Goal: Task Accomplishment & Management: Use online tool/utility

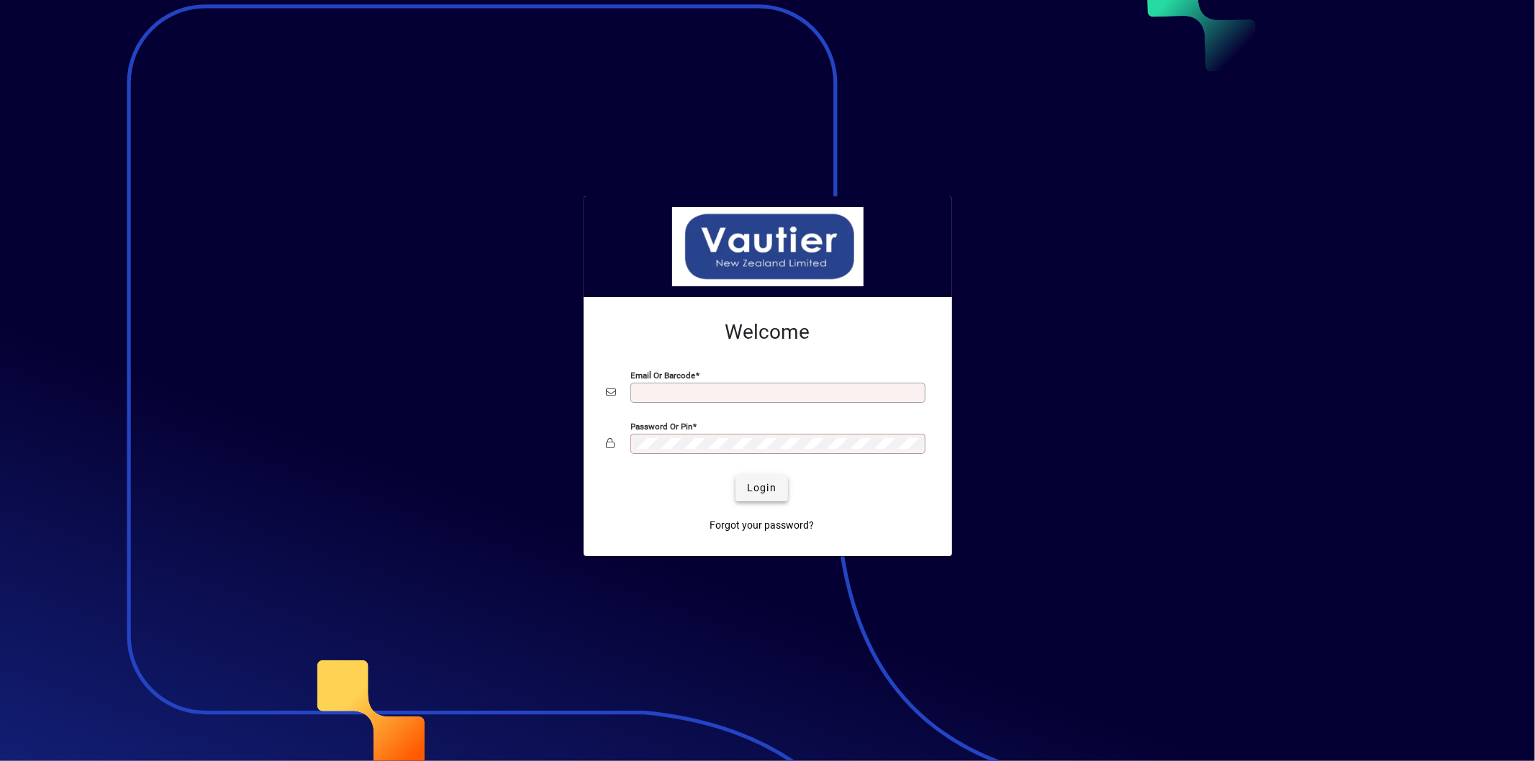
type input "**********"
click at [786, 492] on span "submit" at bounding box center [761, 488] width 53 height 35
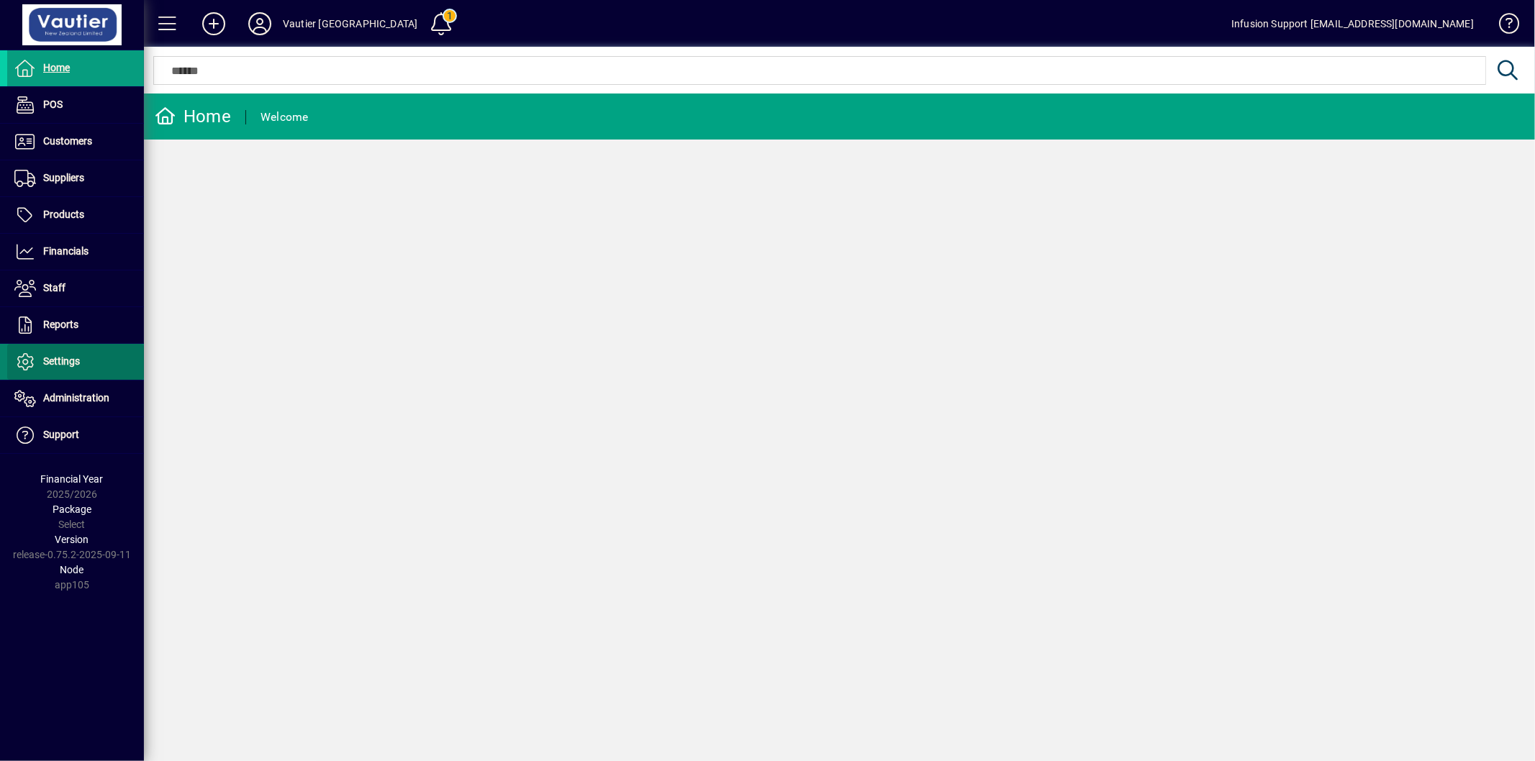
click at [62, 356] on span "Settings" at bounding box center [61, 362] width 37 height 12
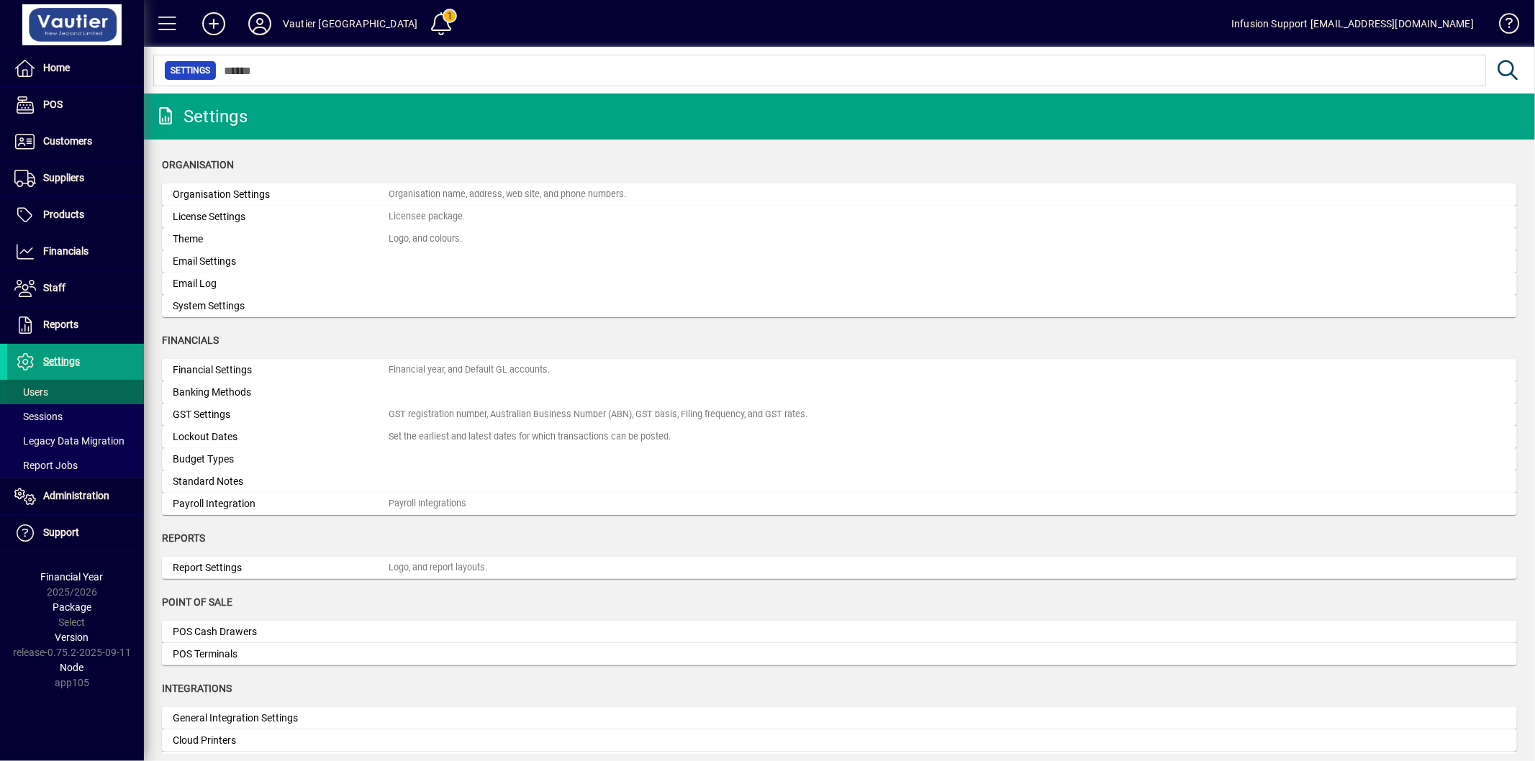
click at [56, 391] on span at bounding box center [75, 392] width 137 height 35
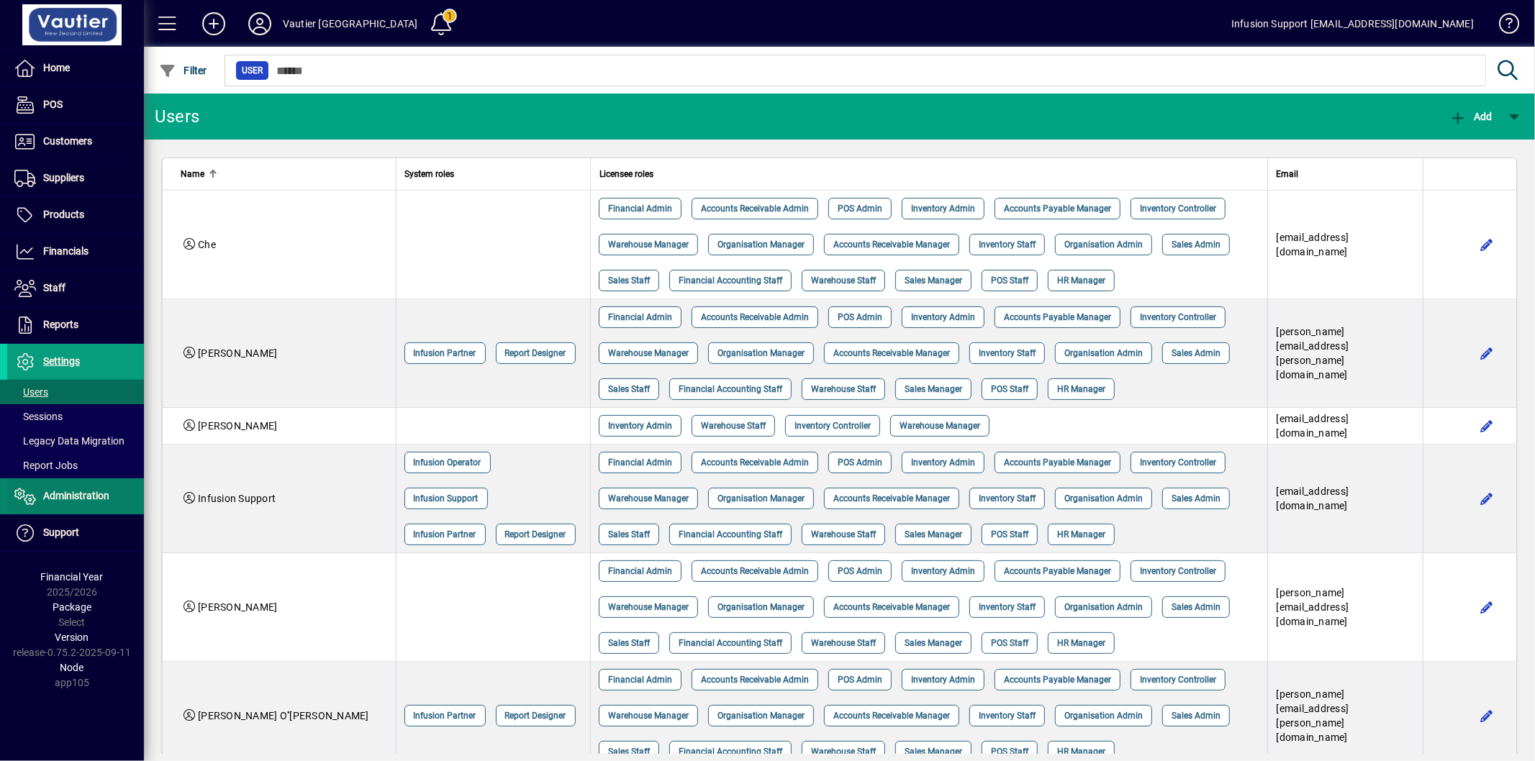
click at [74, 494] on span "Administration" at bounding box center [76, 496] width 66 height 12
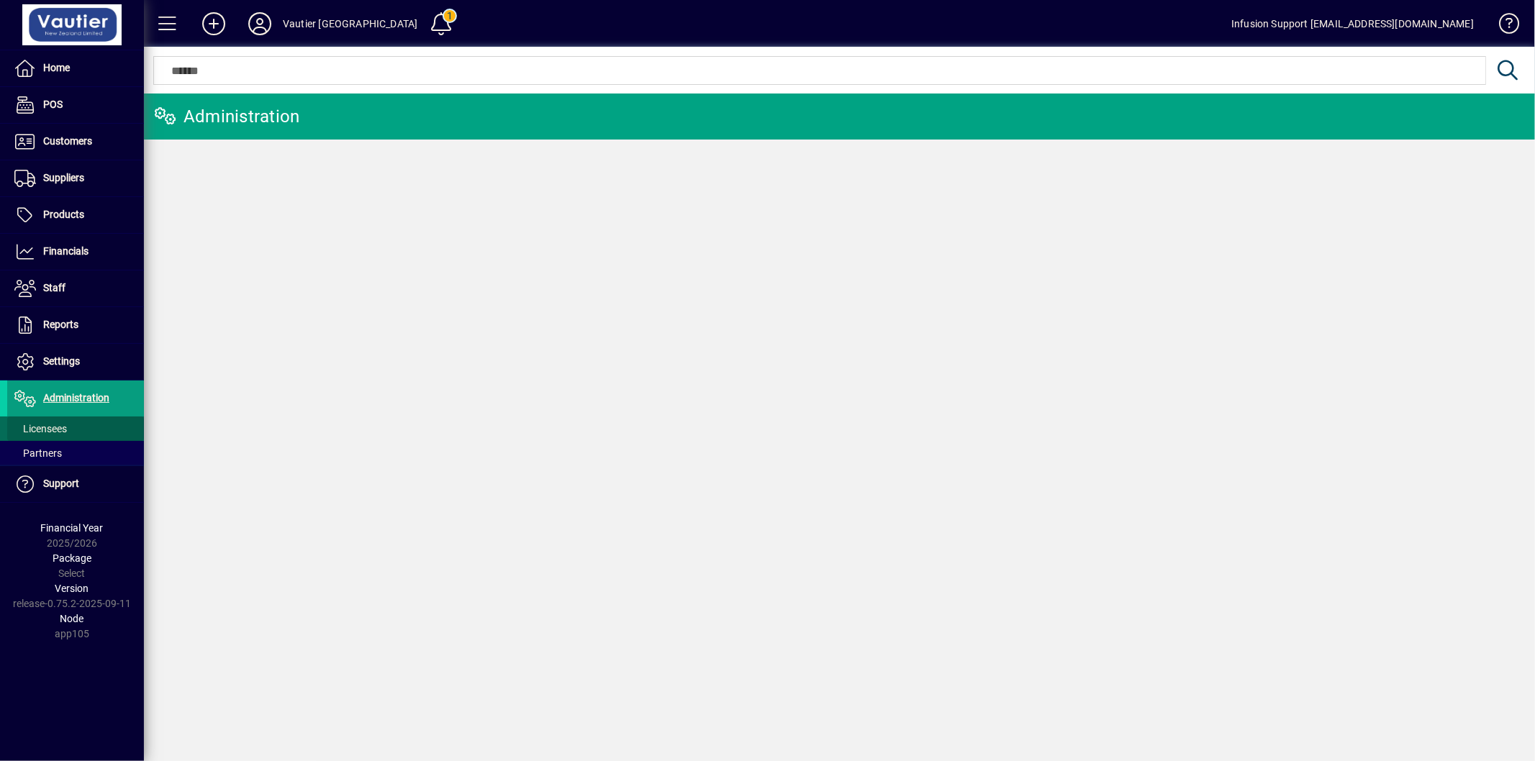
click at [74, 433] on span at bounding box center [75, 429] width 137 height 35
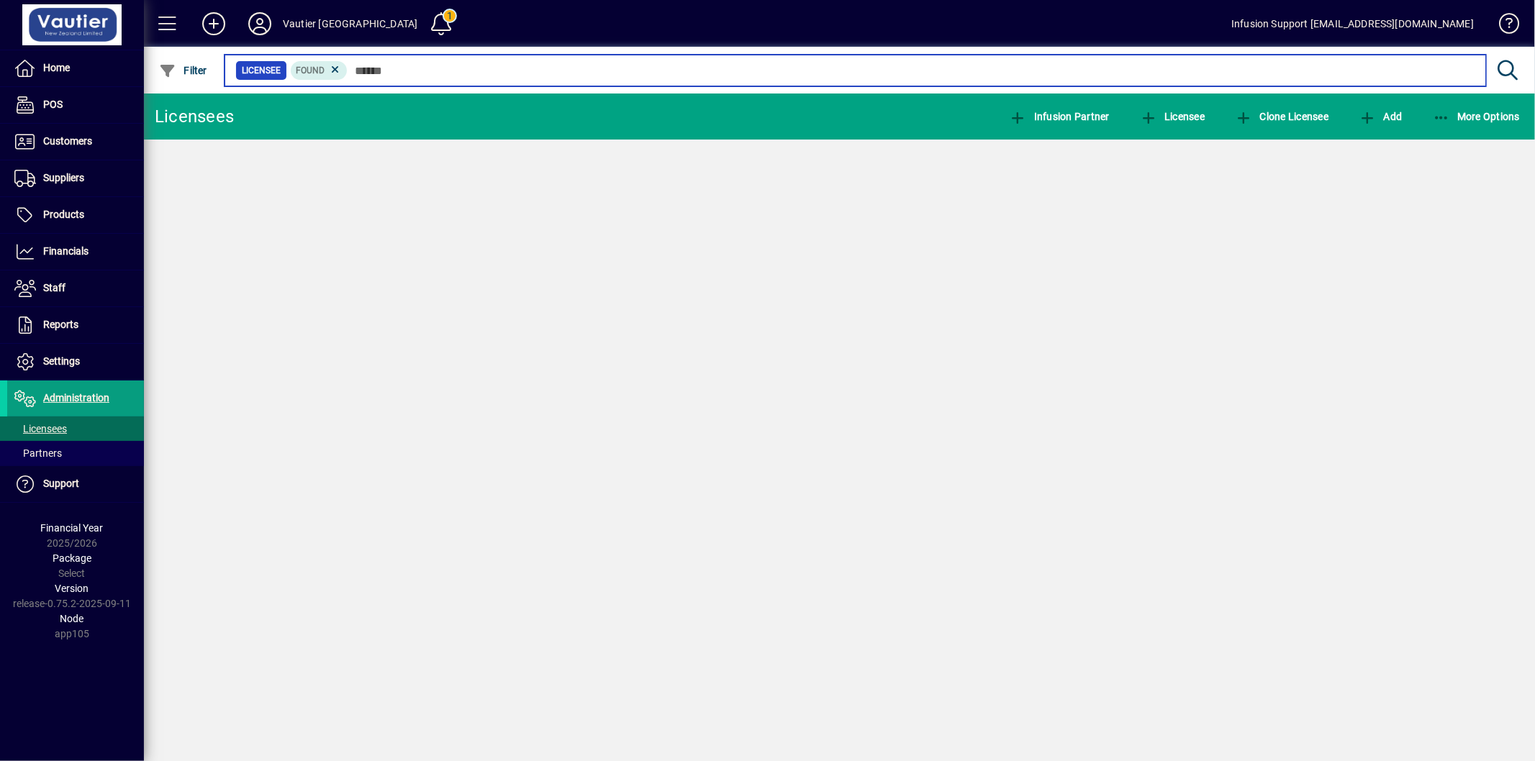
click at [402, 67] on input "text" at bounding box center [911, 70] width 1127 height 20
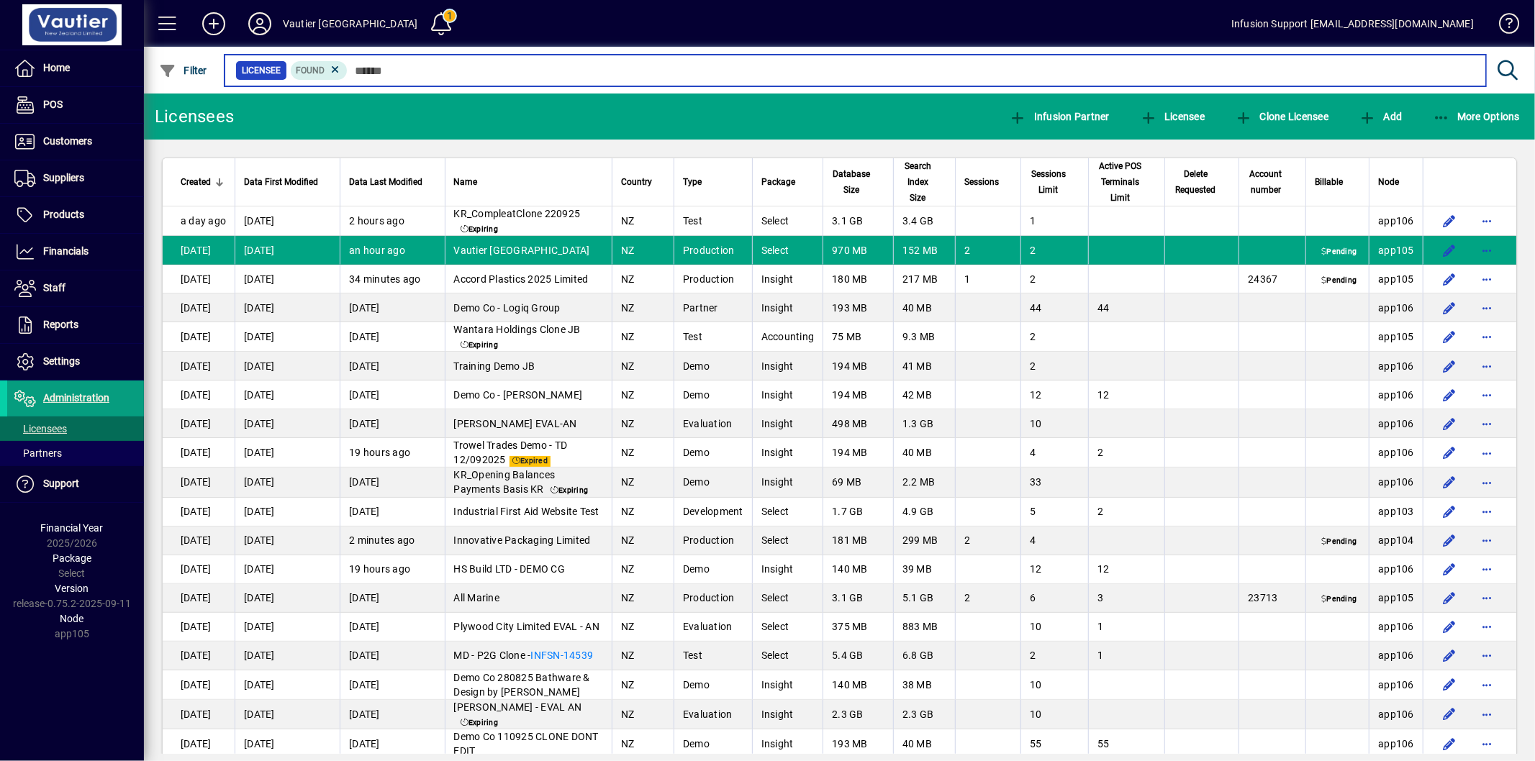
click at [386, 69] on input "text" at bounding box center [911, 70] width 1127 height 20
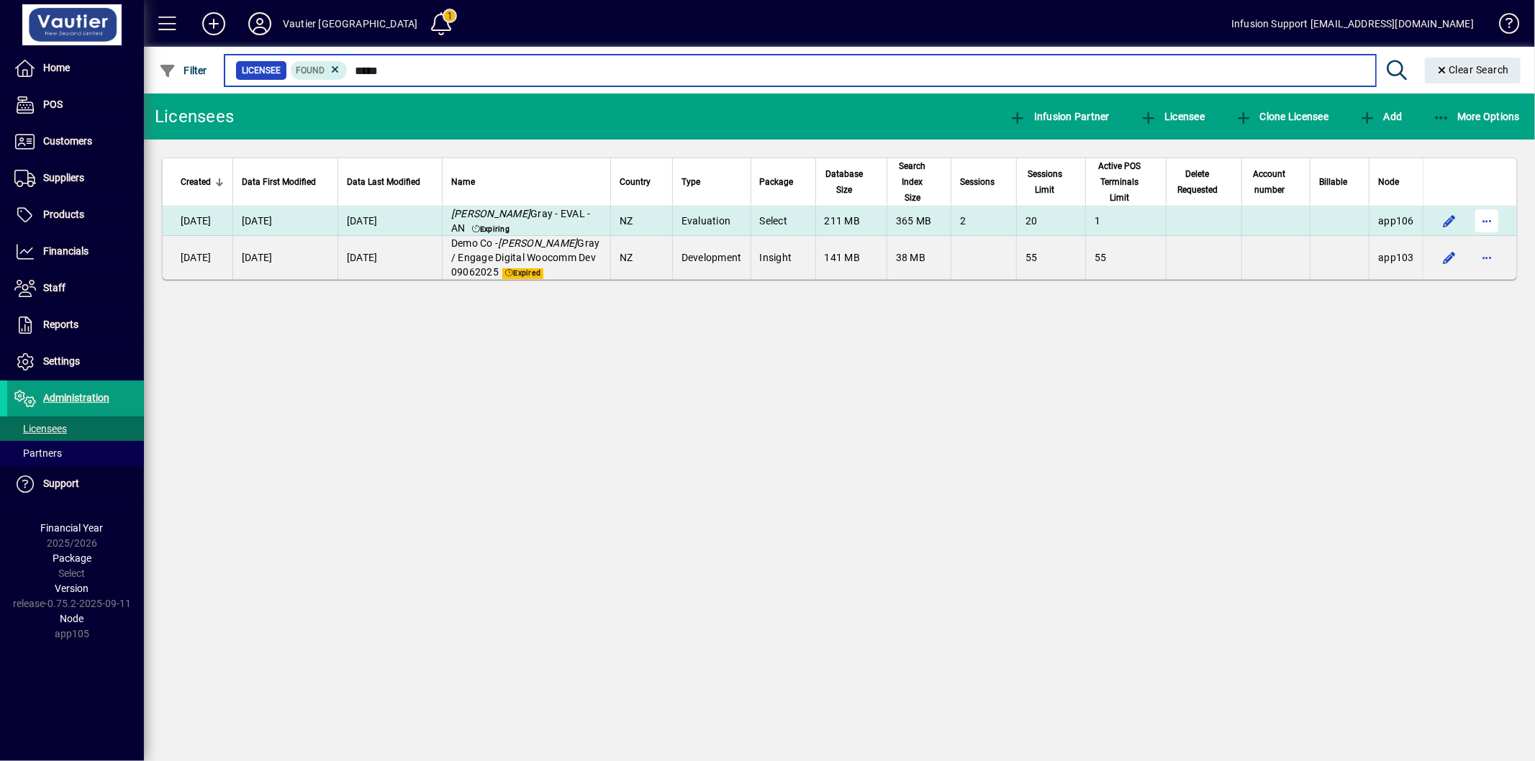
type input "*****"
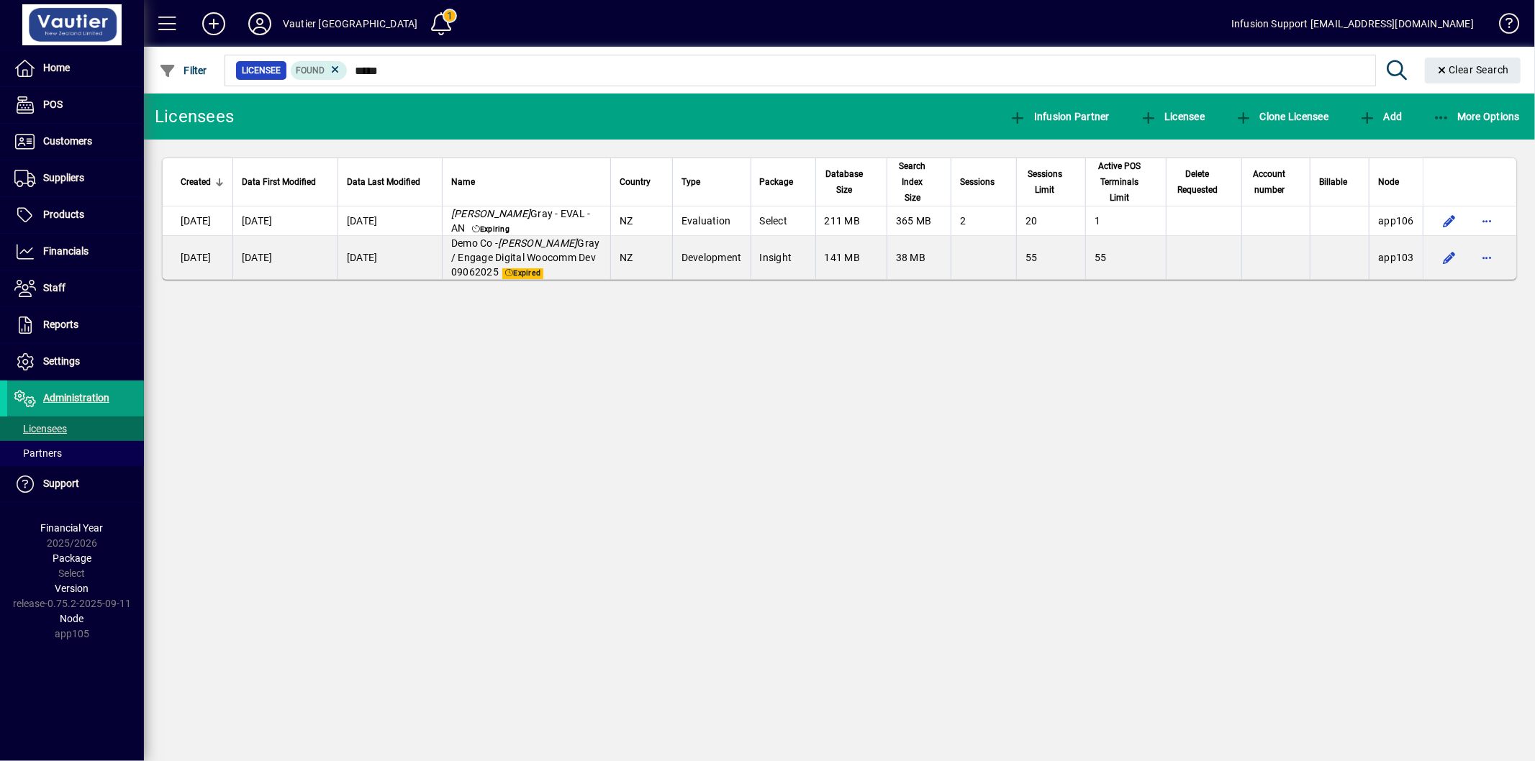
click at [1114, 432] on div "Licensees Infusion Partner Licensee Clone Licensee Add More Options Created Dat…" at bounding box center [839, 428] width 1391 height 668
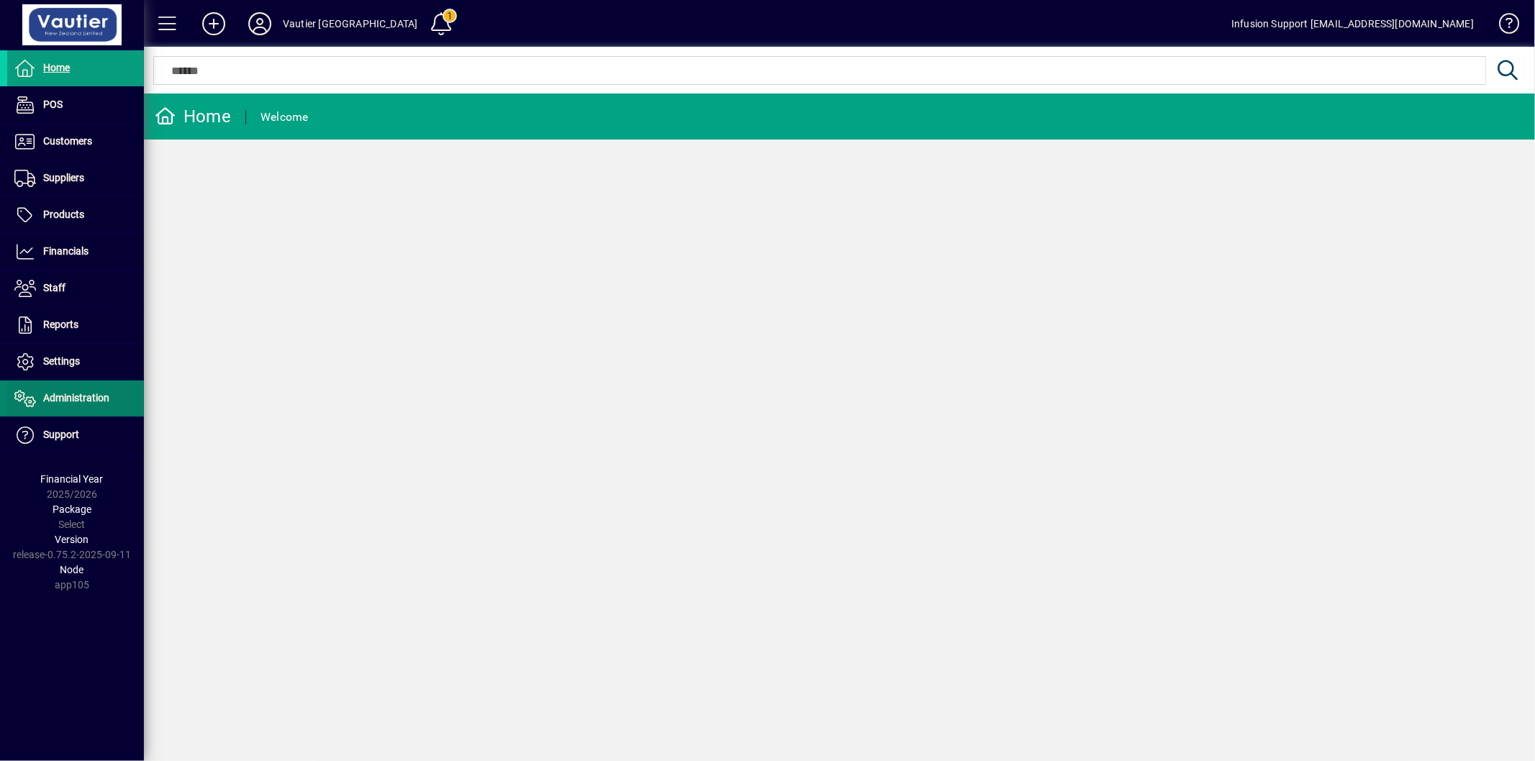
click at [88, 381] on ul "Home POS Customers Invoices Payments Quotes Backorders Communications Suppliers…" at bounding box center [72, 252] width 144 height 404
click at [85, 393] on span "Administration" at bounding box center [76, 398] width 66 height 12
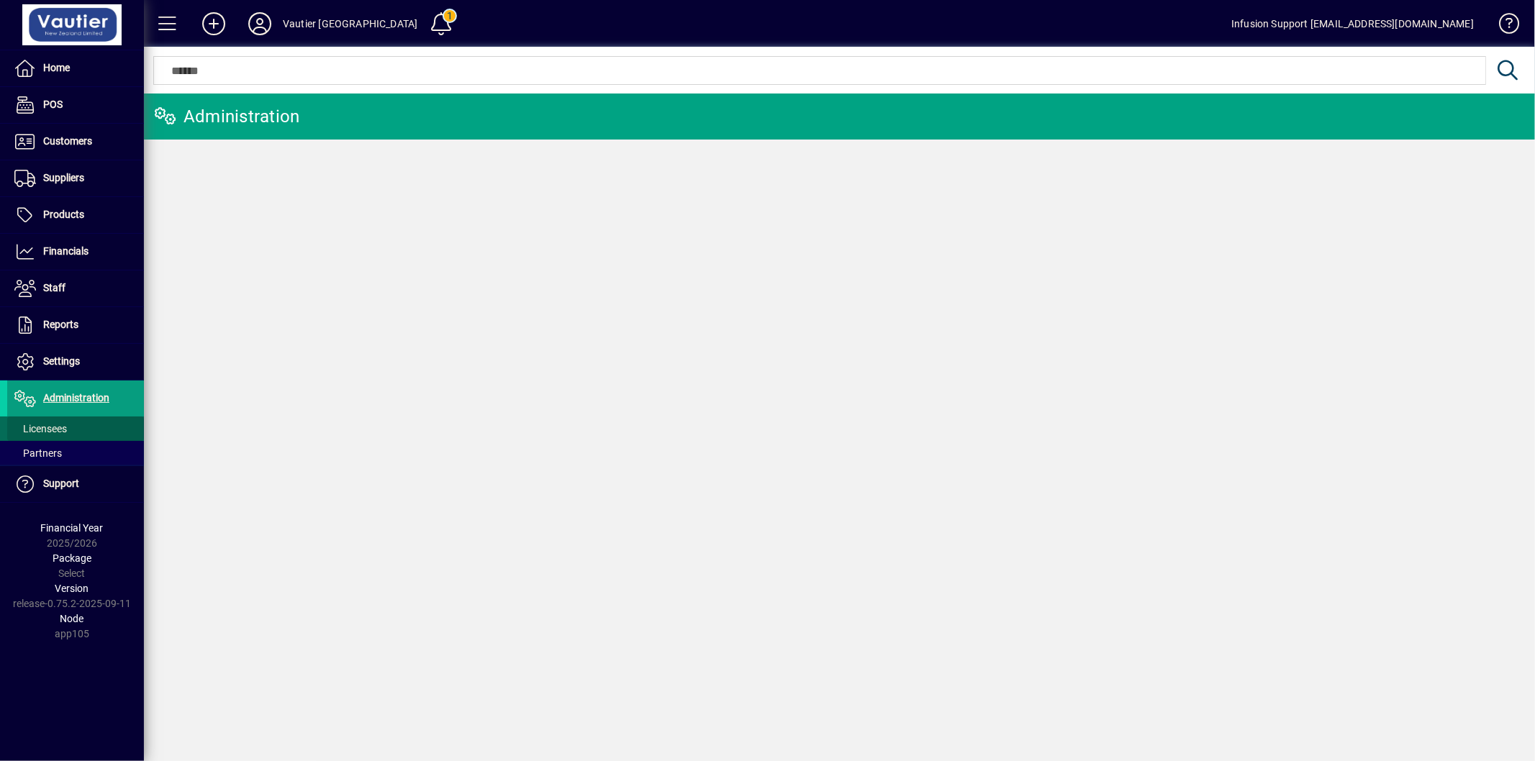
click at [55, 425] on span "Licensees" at bounding box center [40, 429] width 53 height 12
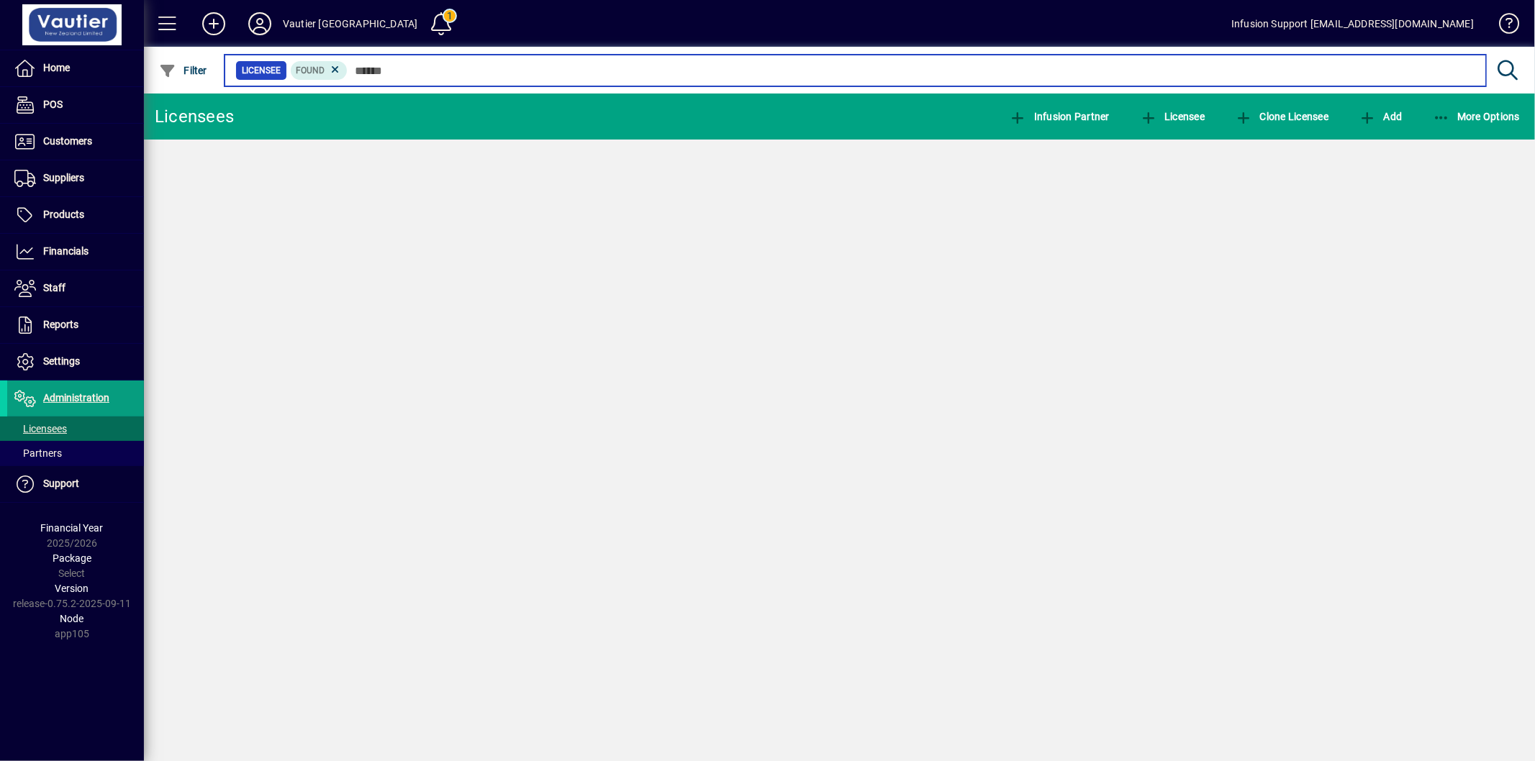
click at [374, 66] on input "text" at bounding box center [911, 70] width 1127 height 20
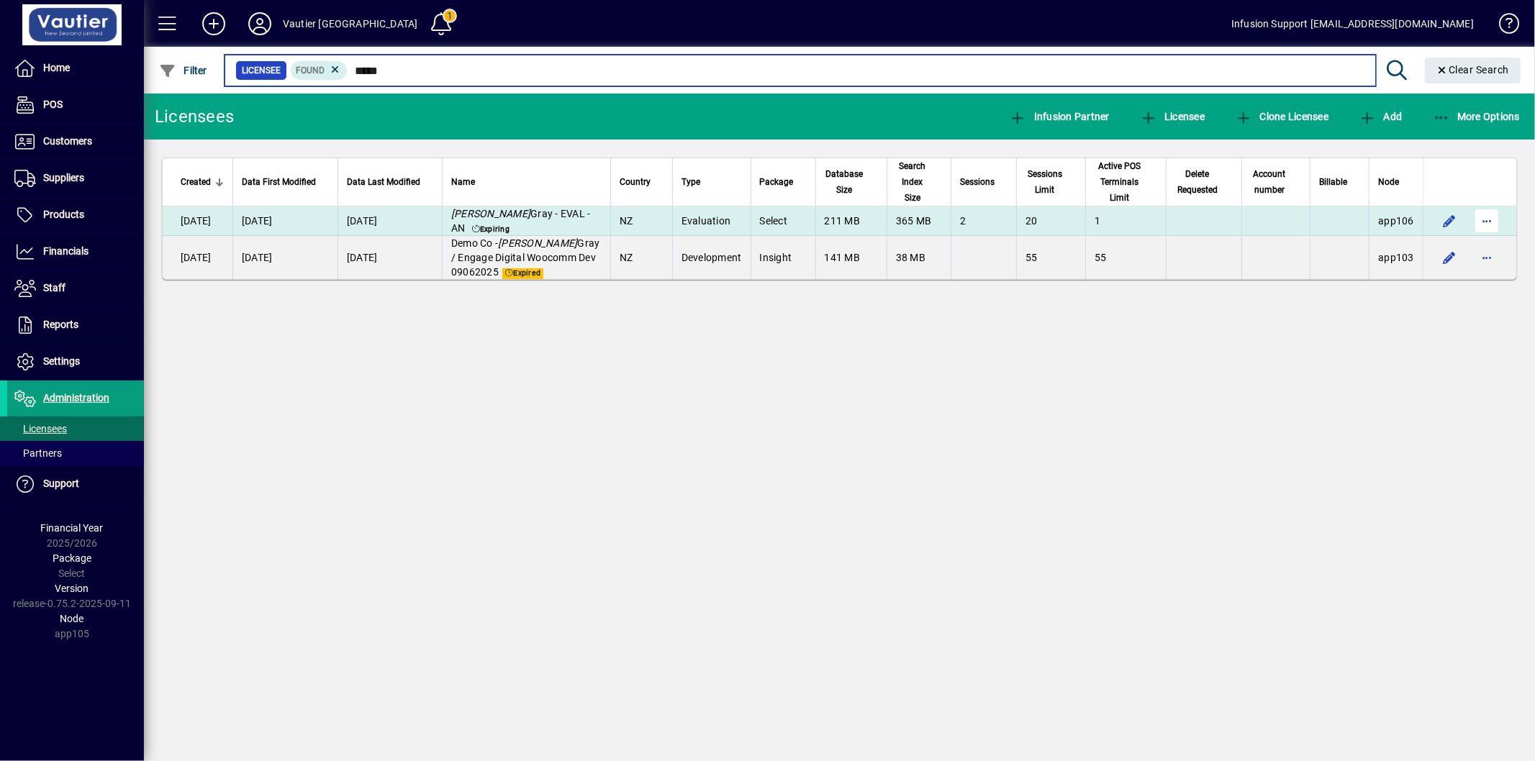
type input "*****"
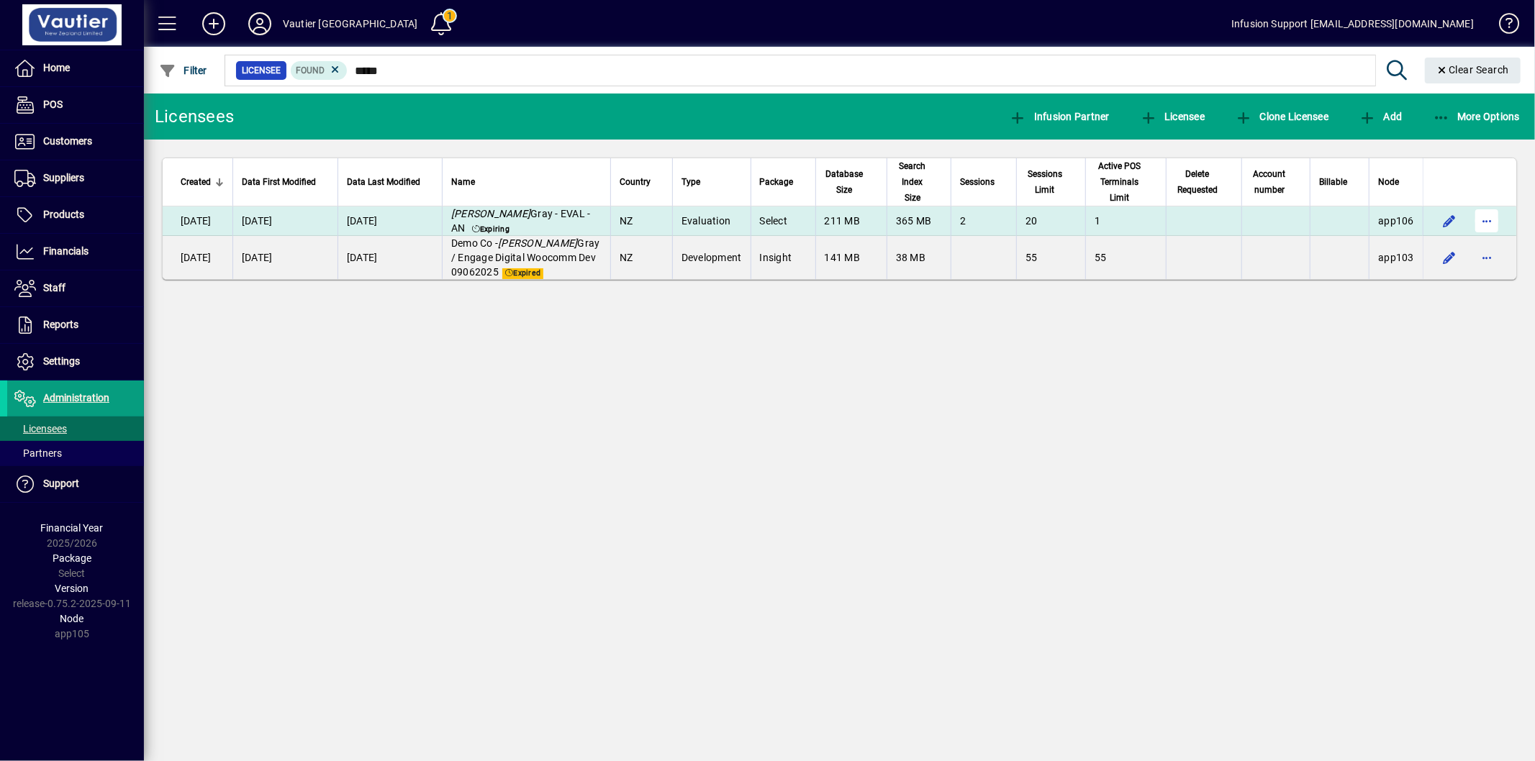
click at [1484, 218] on span "button" at bounding box center [1487, 221] width 35 height 35
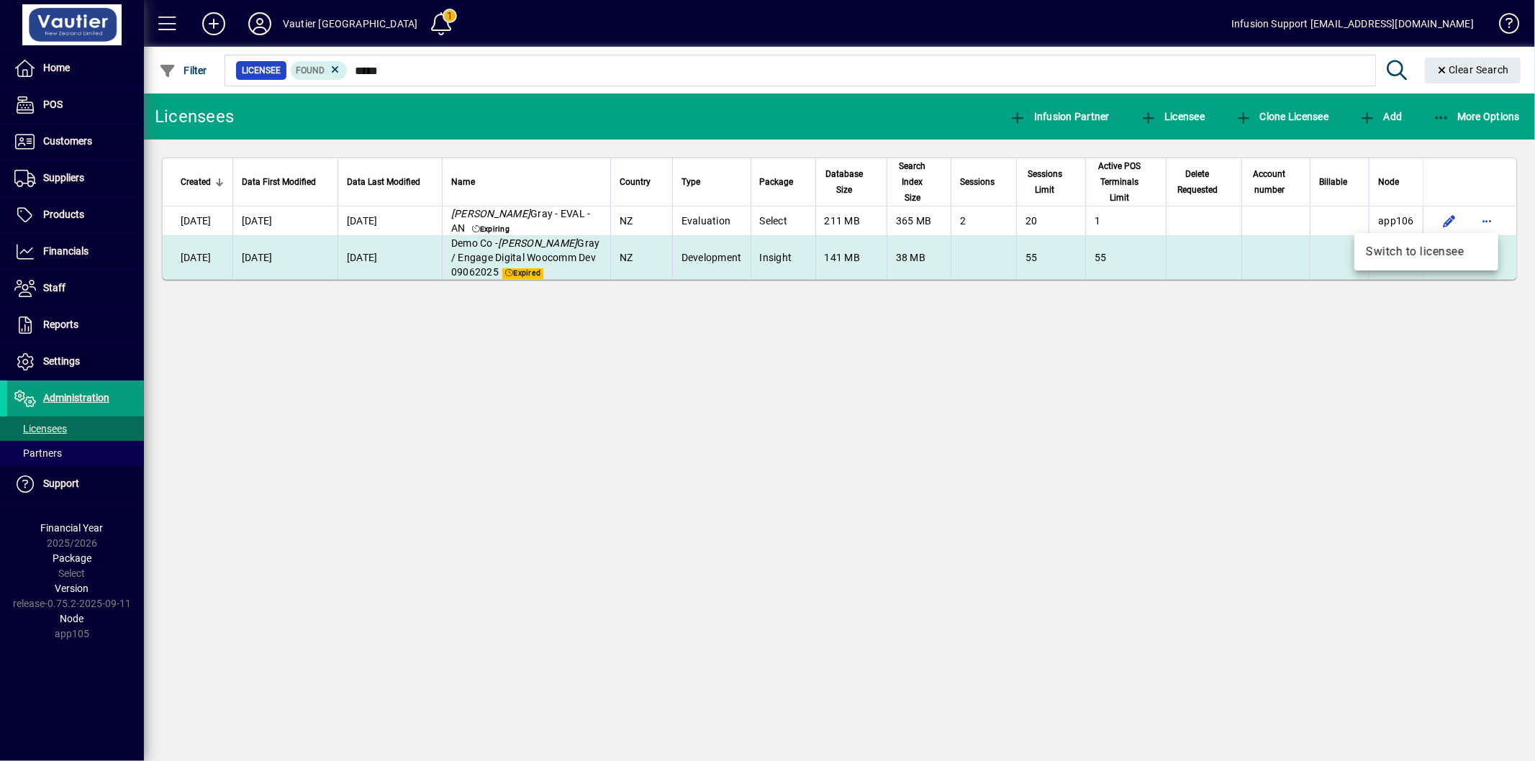
click at [1429, 248] on span "Switch to licensee" at bounding box center [1426, 251] width 121 height 17
